Goal: Task Accomplishment & Management: Use online tool/utility

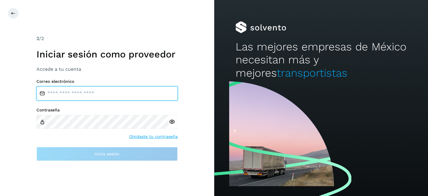
click at [78, 94] on input "email" at bounding box center [107, 93] width 141 height 14
type input "**********"
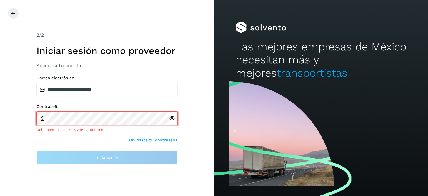
click at [174, 121] on div at bounding box center [173, 118] width 9 height 14
click at [172, 117] on icon at bounding box center [172, 118] width 6 height 6
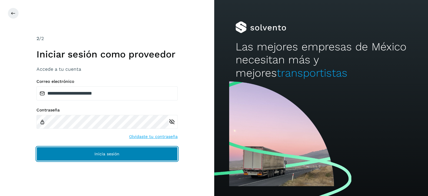
click at [160, 156] on button "Inicia sesión" at bounding box center [107, 154] width 141 height 14
click at [110, 152] on span "Inicia sesión" at bounding box center [107, 154] width 25 height 4
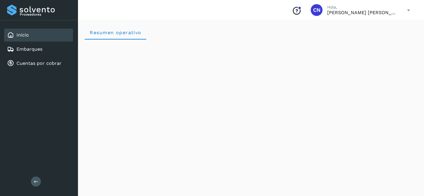
scroll to position [27, 0]
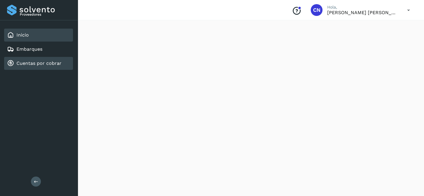
click at [23, 60] on div "Cuentas por cobrar" at bounding box center [34, 63] width 54 height 7
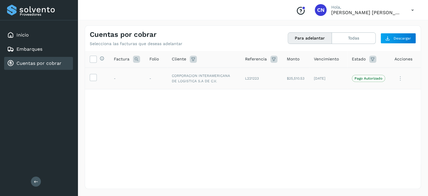
click at [91, 73] on td at bounding box center [97, 78] width 24 height 22
click at [92, 75] on icon at bounding box center [93, 77] width 6 height 6
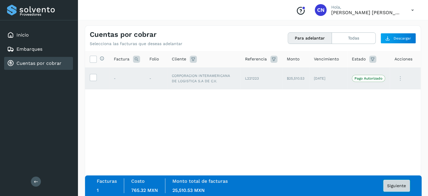
click at [400, 186] on span "Siguiente" at bounding box center [397, 185] width 19 height 4
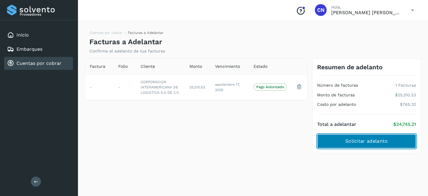
click at [385, 145] on button "Solicitar adelanto" at bounding box center [366, 141] width 99 height 14
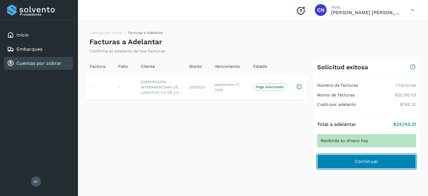
click at [346, 160] on button "Continuar" at bounding box center [366, 161] width 99 height 14
